Goal: Check status: Check status

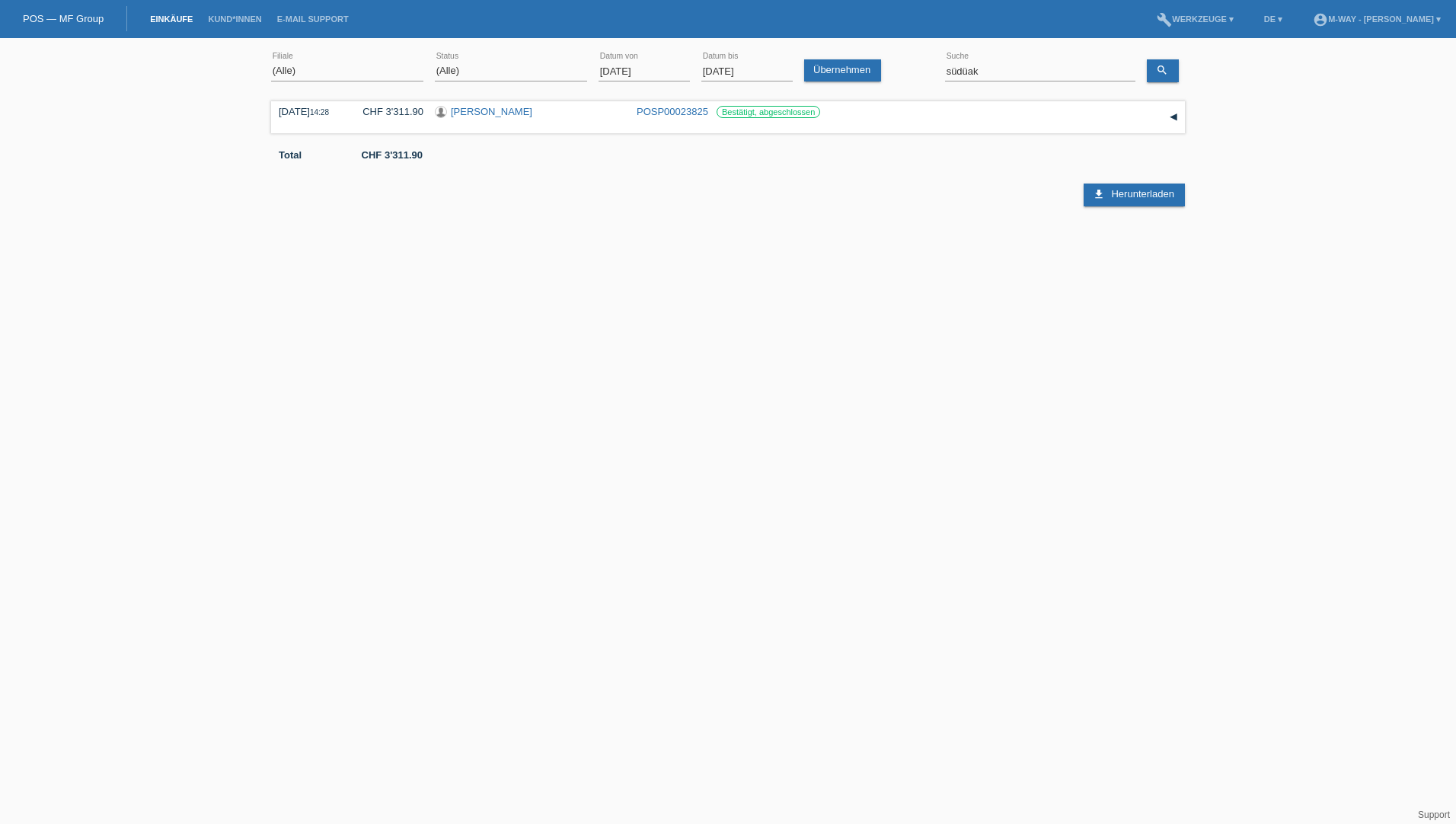
select select "ALL"
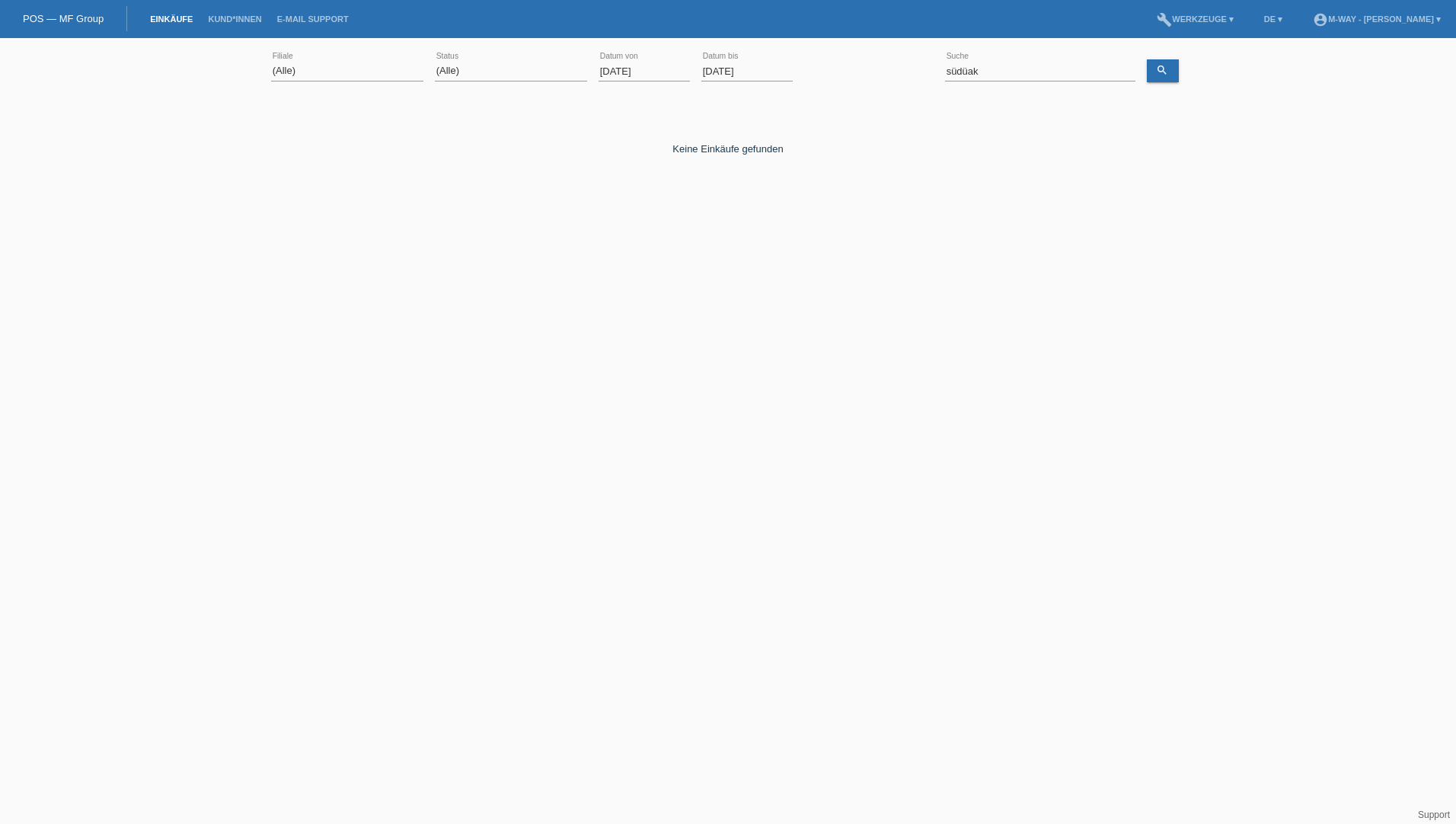
click at [615, 70] on input "[DATE]" at bounding box center [644, 71] width 91 height 19
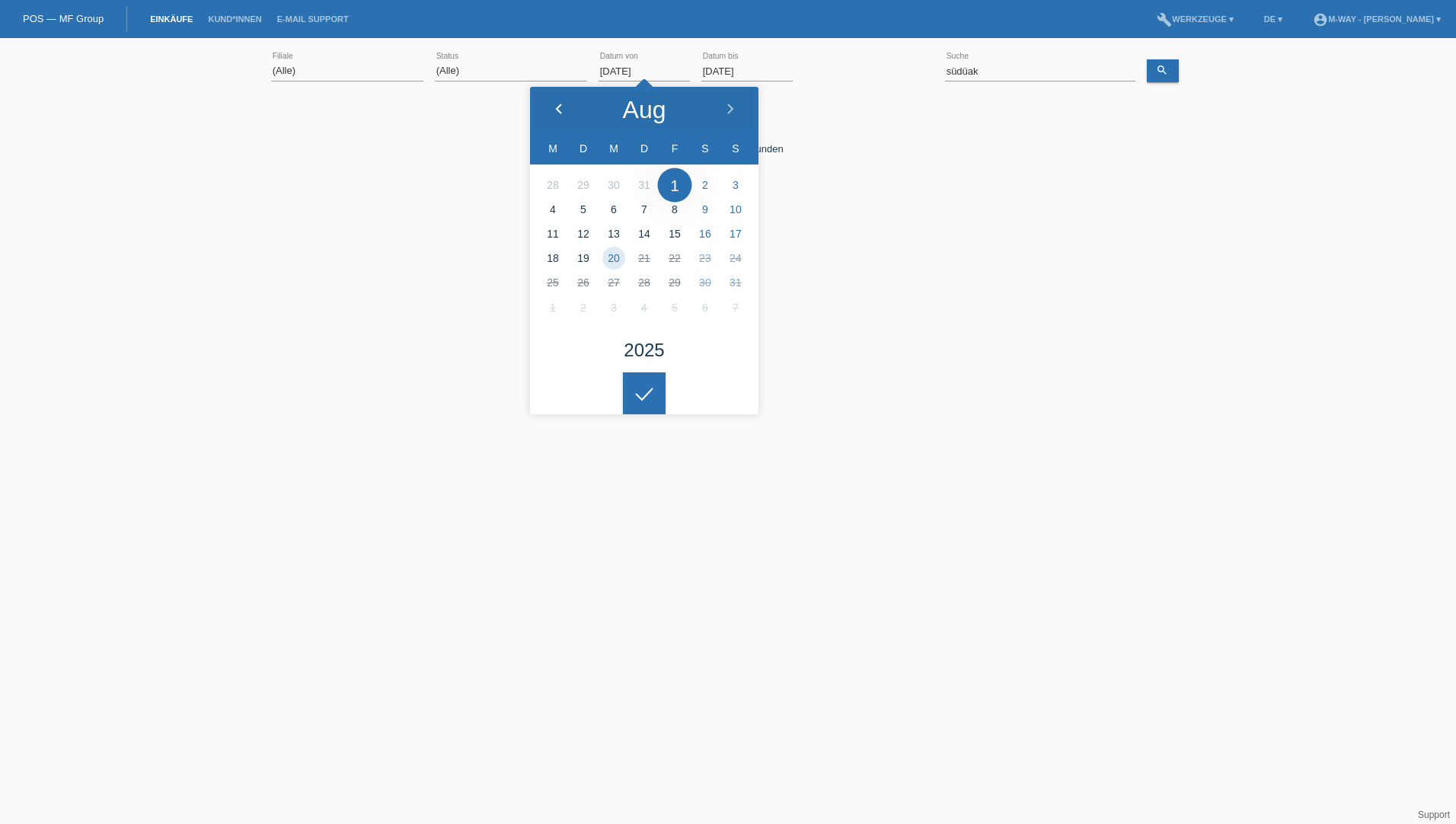
click at [561, 112] on polyline at bounding box center [559, 109] width 5 height 9
click at [562, 112] on icon at bounding box center [559, 109] width 12 height 12
type input "[DATE]"
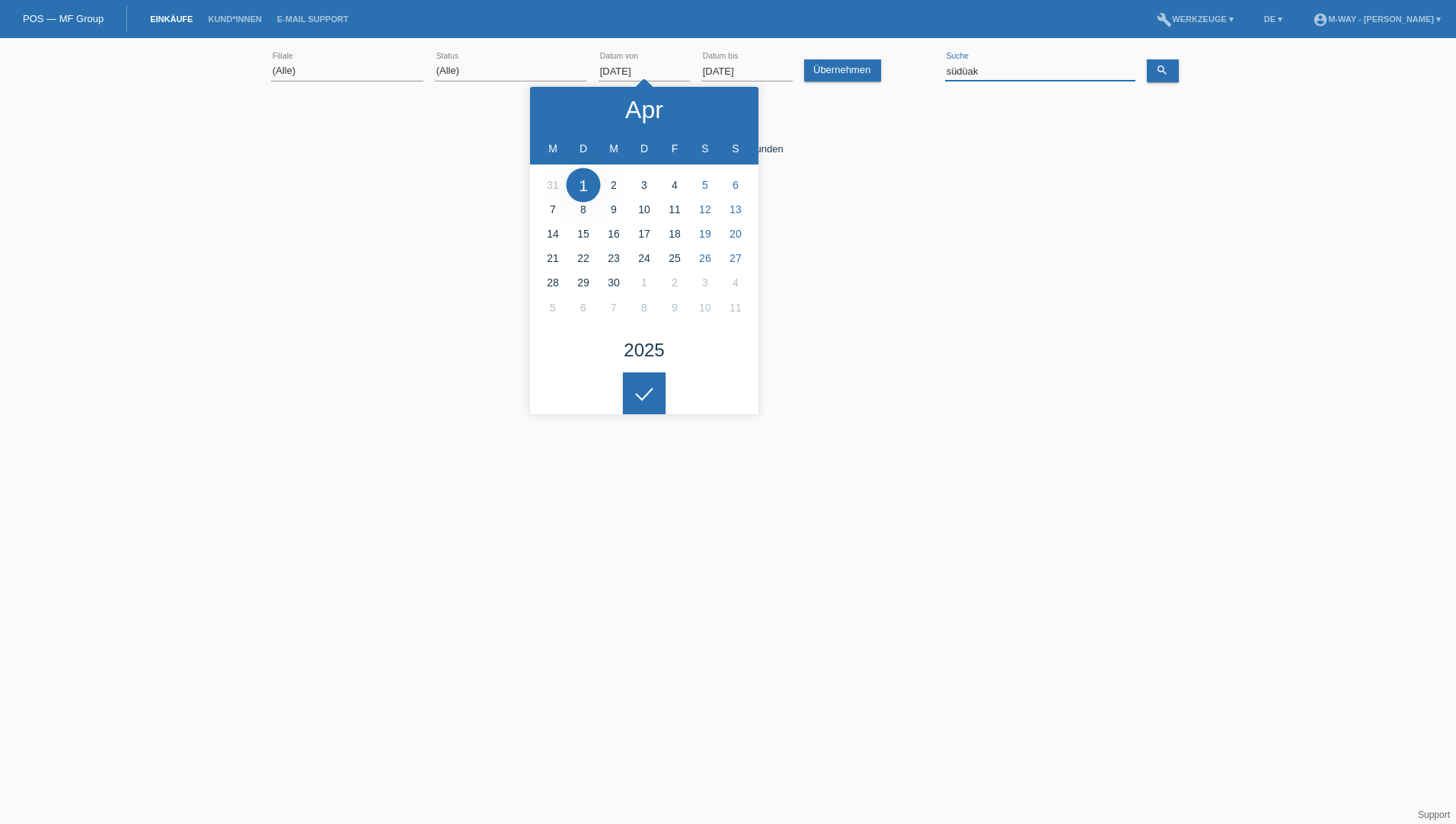
drag, startPoint x: 1009, startPoint y: 73, endPoint x: 933, endPoint y: 75, distance: 76.0
click at [933, 75] on div "(Alle) [PERSON_NAME] Passion Vélo SàRL [GEOGRAPHIC_DATA] [GEOGRAPHIC_DATA] [GEO…" at bounding box center [728, 72] width 914 height 52
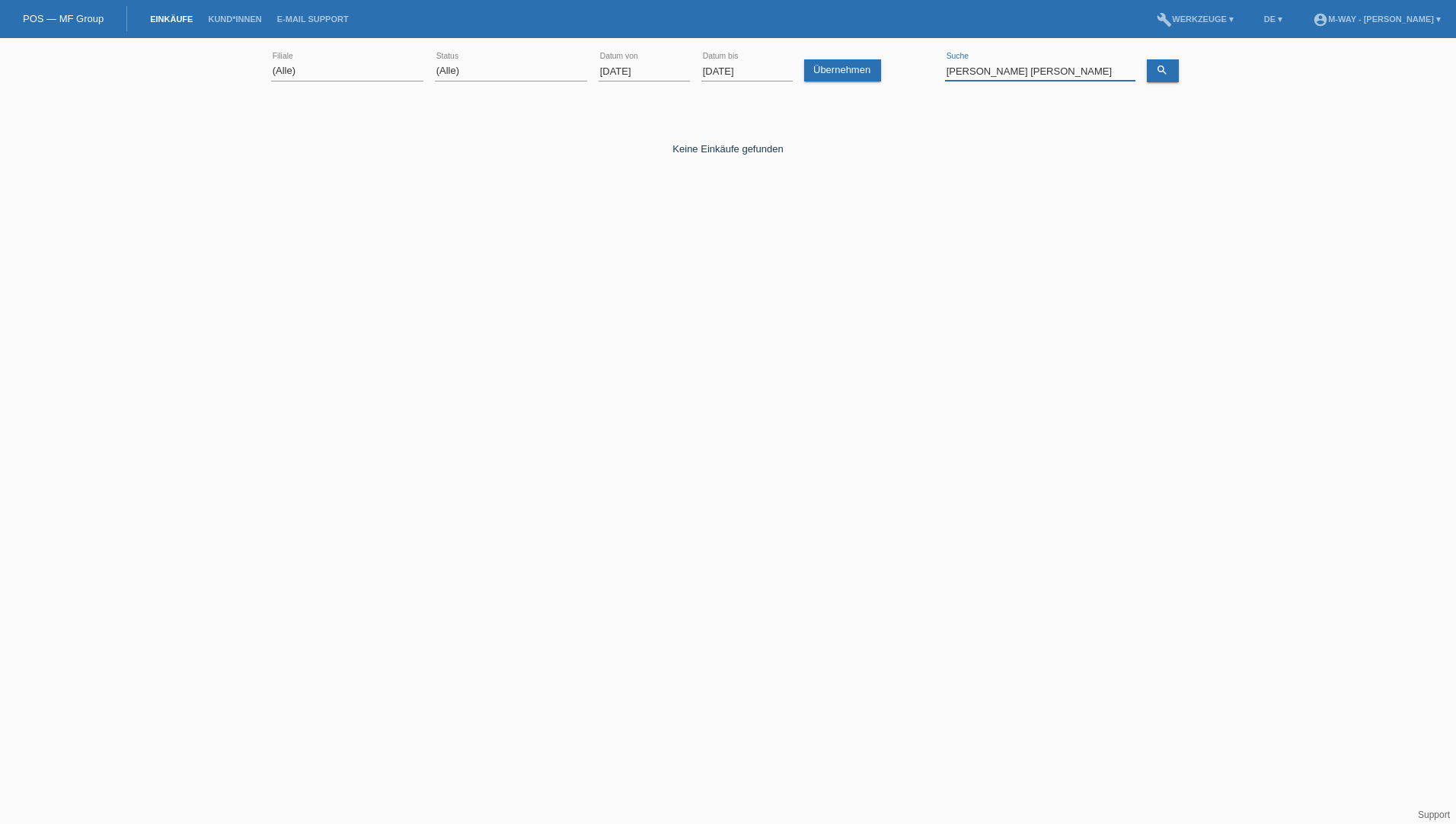
type input "[PERSON_NAME] [PERSON_NAME]"
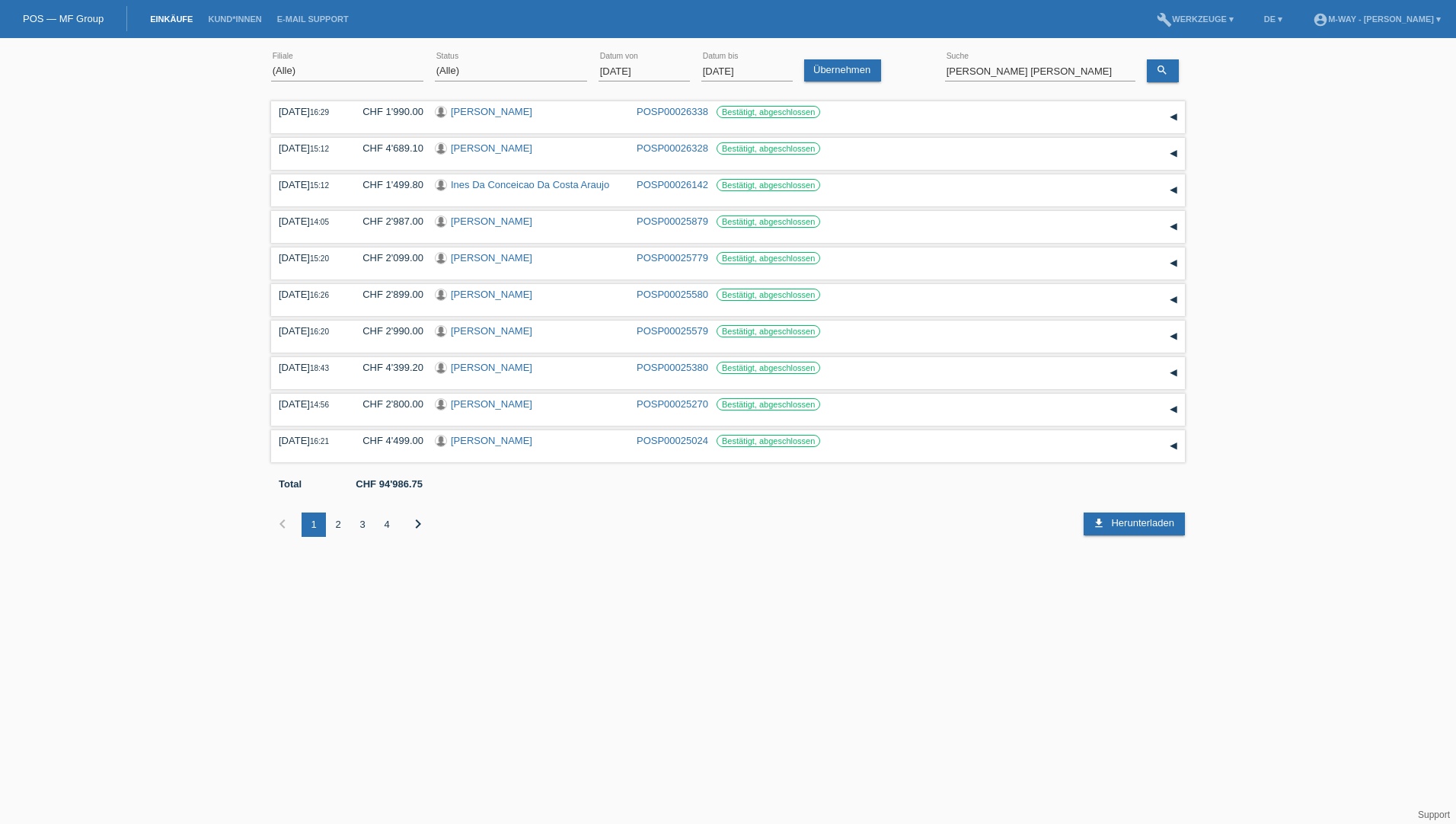
click at [664, 78] on input "[DATE]" at bounding box center [644, 71] width 91 height 19
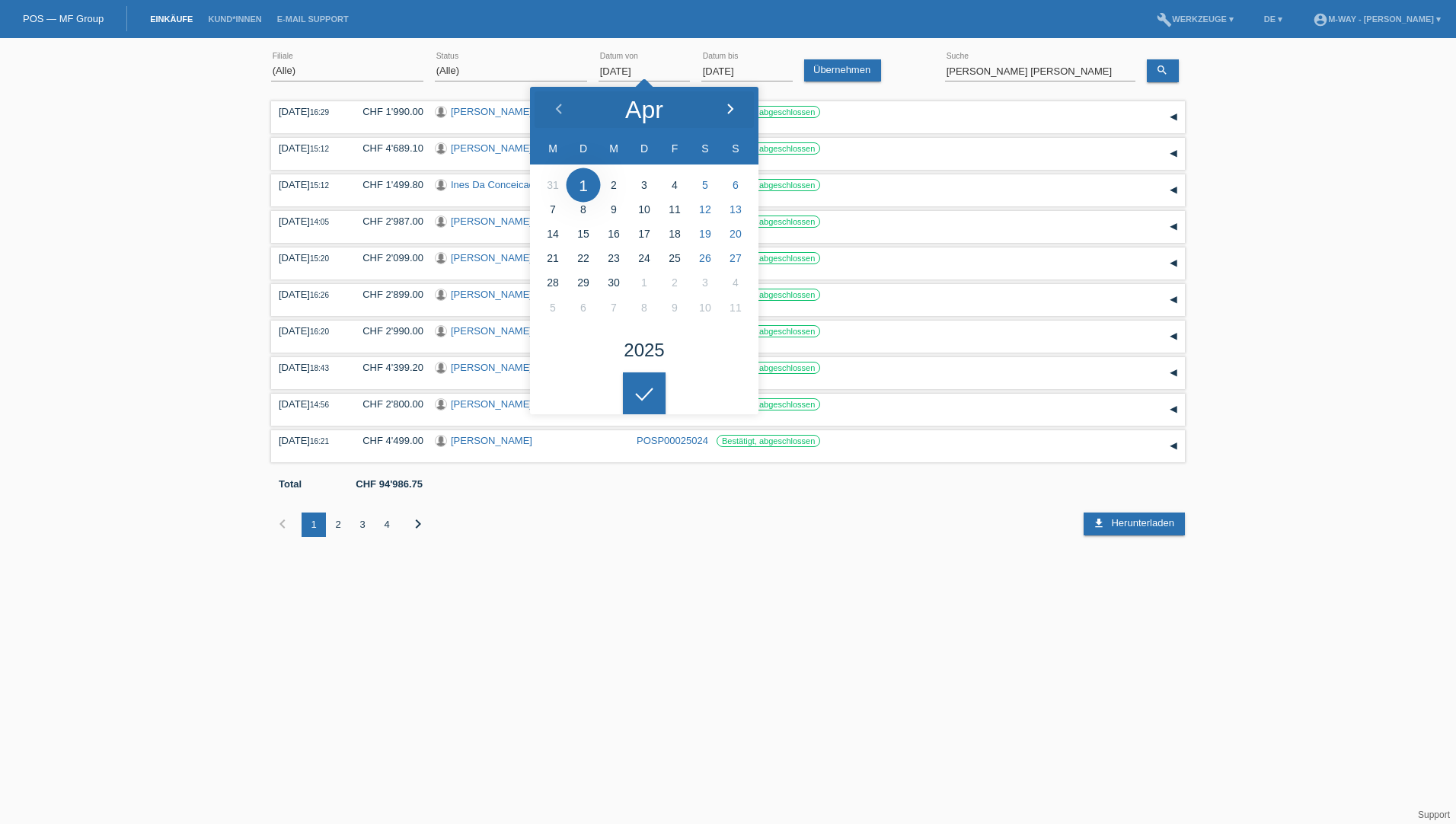
click at [729, 111] on icon at bounding box center [730, 109] width 12 height 12
type input "[DATE]"
click at [731, 73] on input "[DATE]" at bounding box center [747, 71] width 91 height 19
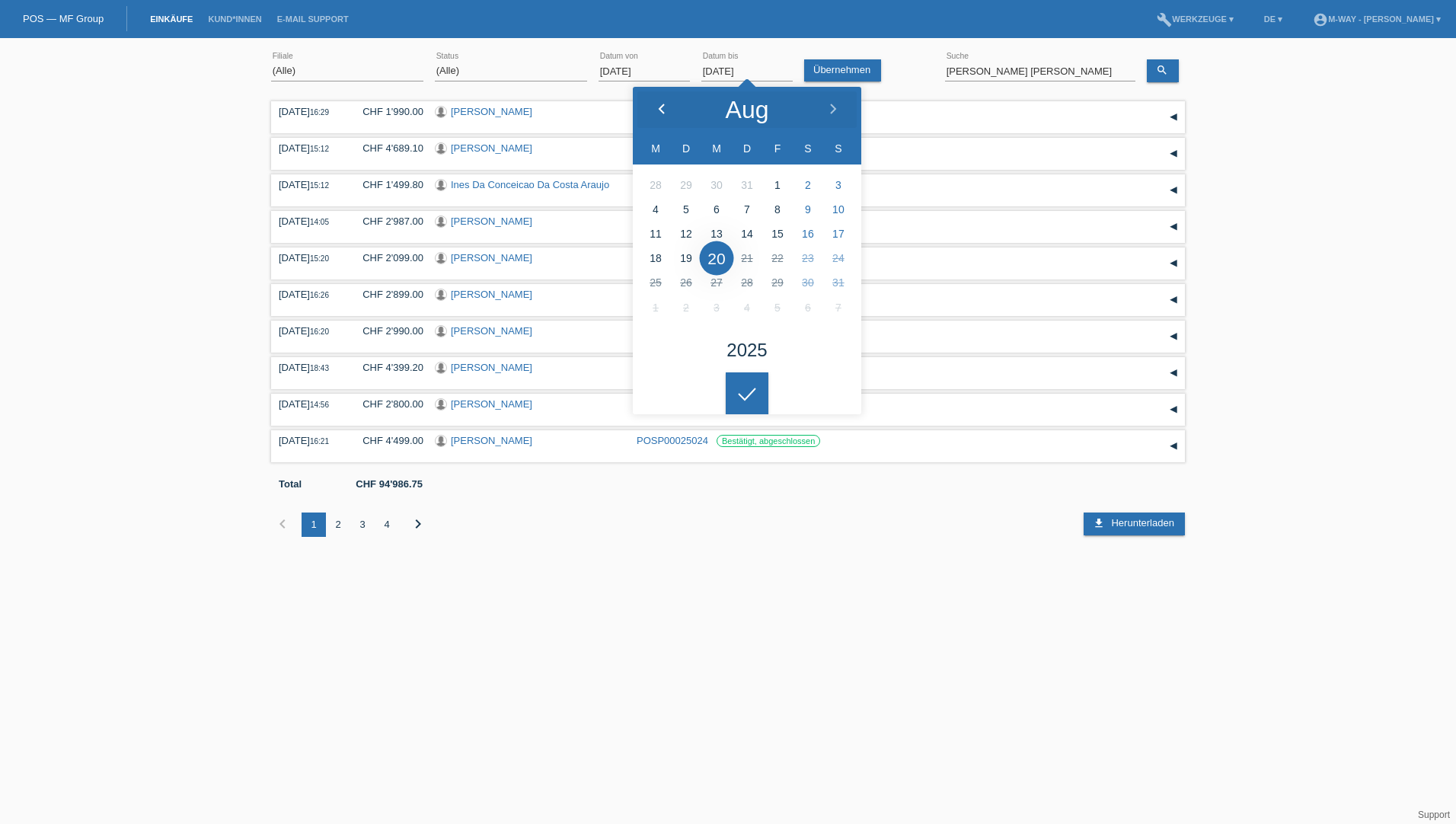
click at [659, 110] on icon at bounding box center [661, 109] width 12 height 12
type input "[DATE]"
click at [1169, 73] on link "search" at bounding box center [1163, 71] width 32 height 23
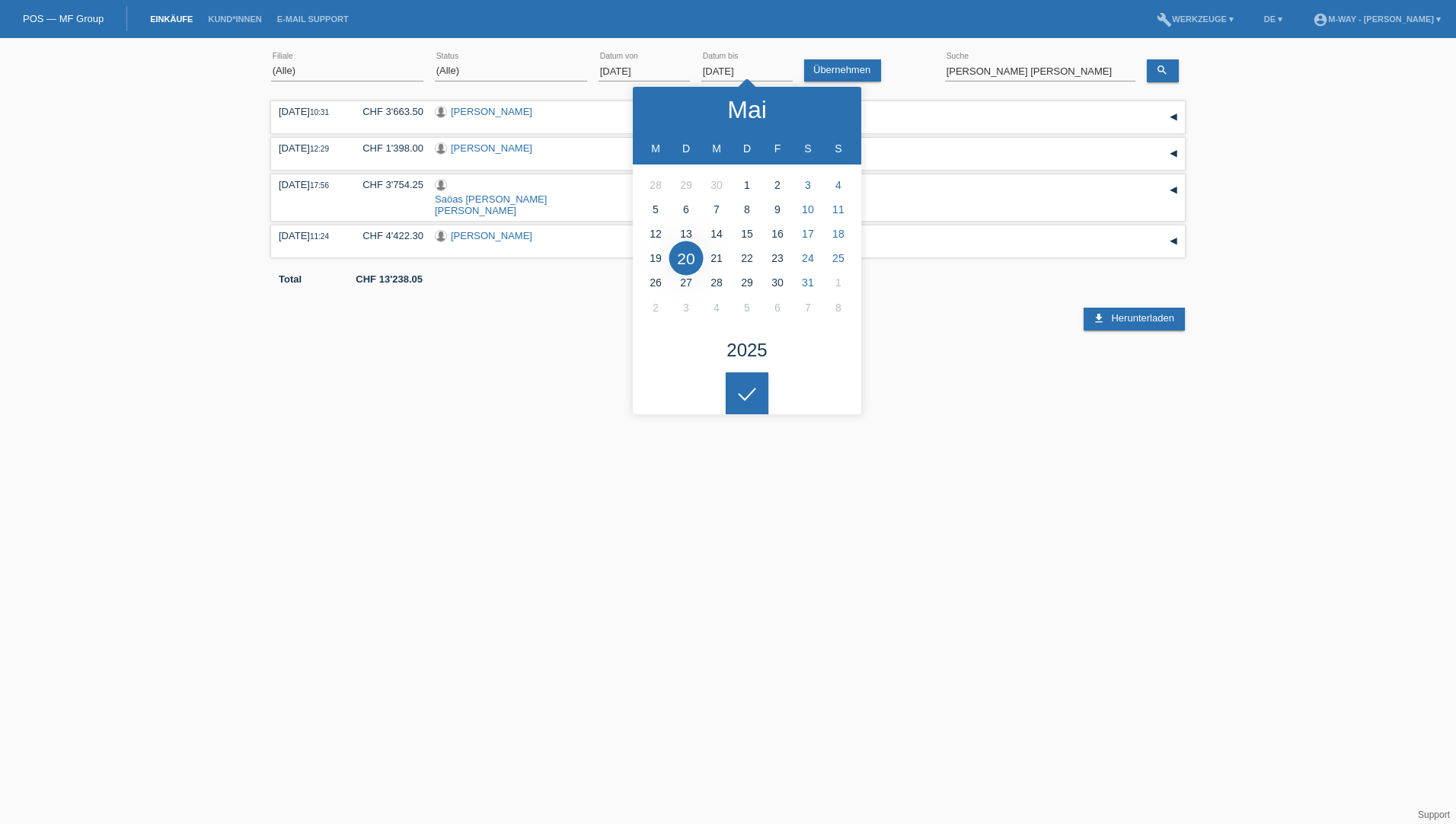
drag, startPoint x: 1159, startPoint y: 406, endPoint x: 1146, endPoint y: 416, distance: 16.4
click at [1160, 331] on html "POS — MF Group Einkäufe Kund*innen E-Mail Support menu account_circle m-way - […" at bounding box center [728, 166] width 1456 height 331
